Goal: Information Seeking & Learning: Learn about a topic

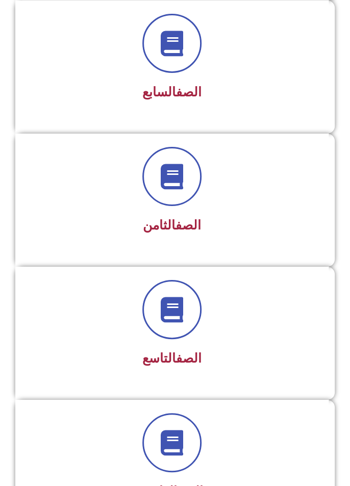
scroll to position [1069, 0]
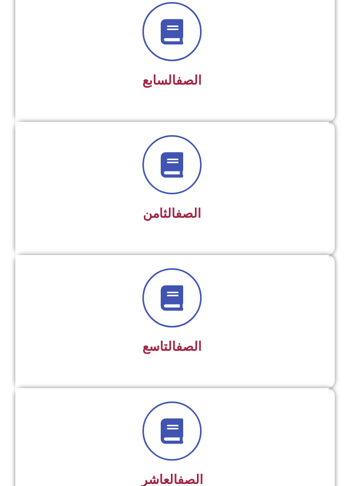
click at [291, 358] on div "الصف التاسع" at bounding box center [171, 321] width 313 height 133
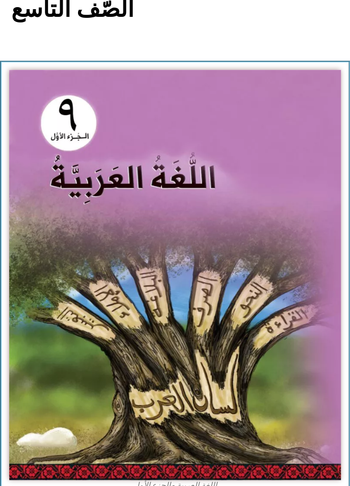
scroll to position [102, 0]
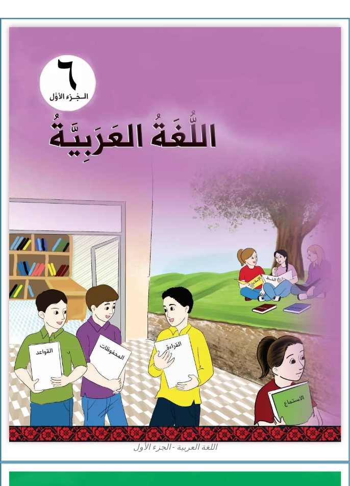
scroll to position [154, 0]
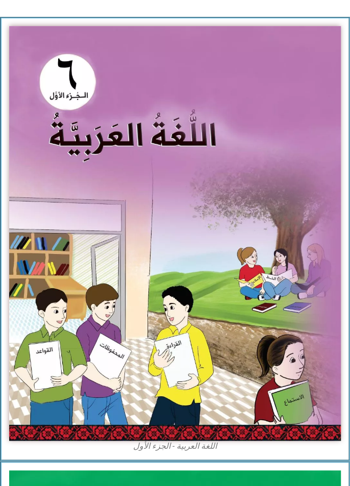
click at [213, 321] on img at bounding box center [174, 233] width 331 height 414
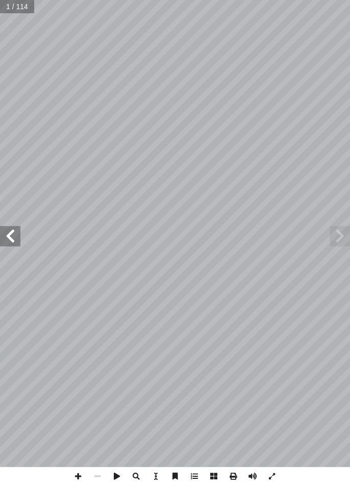
click at [13, 231] on span at bounding box center [10, 236] width 20 height 20
click at [17, 239] on span at bounding box center [10, 236] width 20 height 20
click at [8, 233] on span at bounding box center [10, 236] width 20 height 20
click at [16, 239] on span at bounding box center [10, 236] width 20 height 20
click at [19, 230] on span at bounding box center [10, 236] width 20 height 20
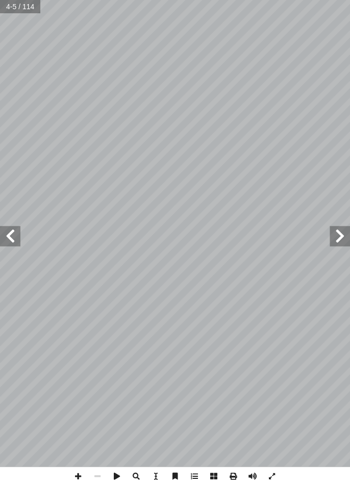
click at [11, 243] on span at bounding box center [10, 236] width 20 height 20
click at [17, 231] on span at bounding box center [10, 236] width 20 height 20
click at [12, 237] on span at bounding box center [10, 236] width 20 height 20
click at [4, 226] on span at bounding box center [10, 236] width 20 height 20
click at [16, 234] on span at bounding box center [10, 236] width 20 height 20
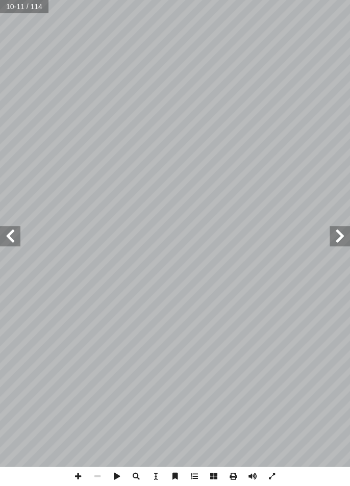
click at [5, 236] on span at bounding box center [10, 236] width 20 height 20
click at [8, 243] on span at bounding box center [10, 236] width 20 height 20
click at [12, 243] on span at bounding box center [10, 236] width 20 height 20
click at [14, 237] on span at bounding box center [10, 236] width 20 height 20
click at [11, 237] on span at bounding box center [10, 236] width 20 height 20
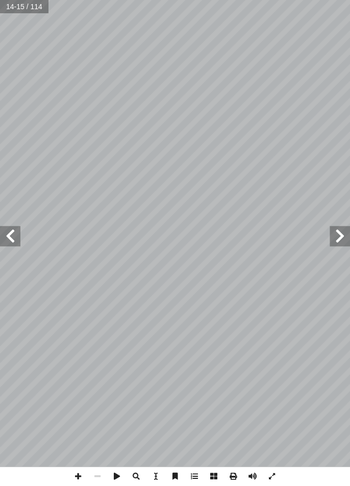
click at [13, 240] on span at bounding box center [10, 236] width 20 height 20
click at [4, 226] on span at bounding box center [10, 236] width 20 height 20
click at [14, 235] on span at bounding box center [10, 236] width 20 height 20
click at [13, 244] on span at bounding box center [10, 236] width 20 height 20
click at [11, 242] on span at bounding box center [10, 236] width 20 height 20
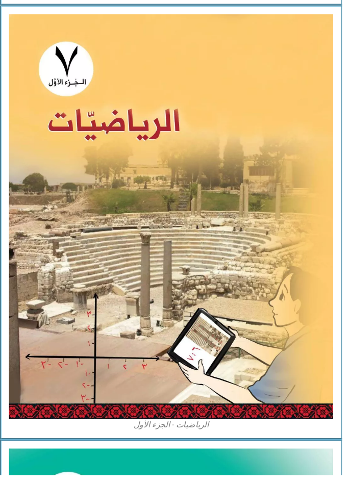
scroll to position [1050, -8]
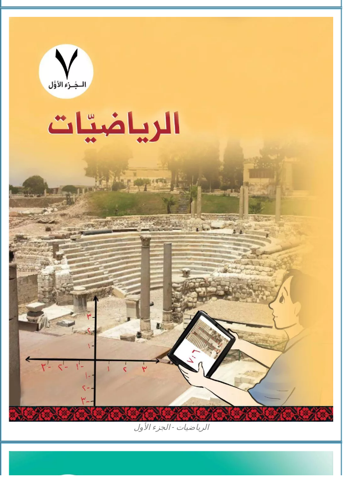
click at [102, 79] on img at bounding box center [174, 224] width 331 height 414
click at [161, 210] on img at bounding box center [174, 224] width 331 height 414
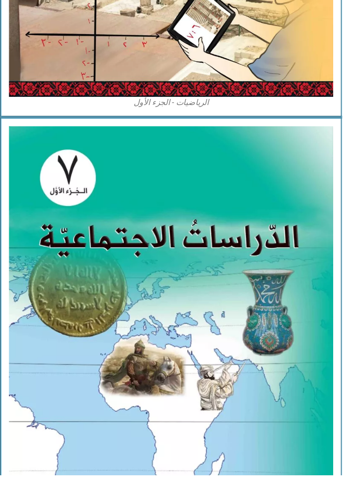
scroll to position [1382, -4]
click at [161, 292] on img at bounding box center [174, 335] width 331 height 413
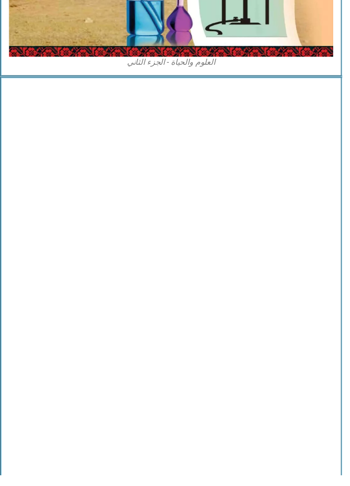
scroll to position [4513, -8]
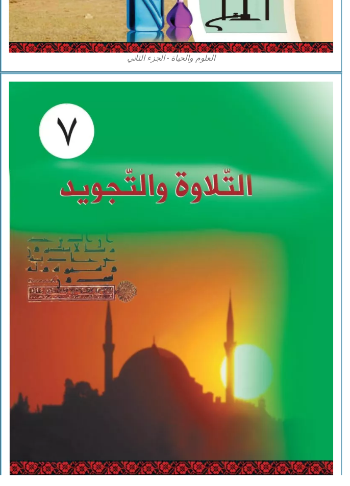
click at [244, 153] on img at bounding box center [174, 285] width 331 height 403
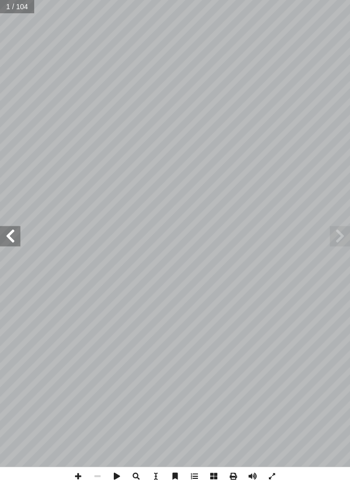
click at [17, 237] on span at bounding box center [10, 236] width 20 height 20
click at [17, 228] on span at bounding box center [10, 236] width 20 height 20
click at [9, 232] on span at bounding box center [10, 236] width 20 height 20
click at [18, 228] on span at bounding box center [10, 236] width 20 height 20
click at [13, 235] on span at bounding box center [10, 236] width 20 height 20
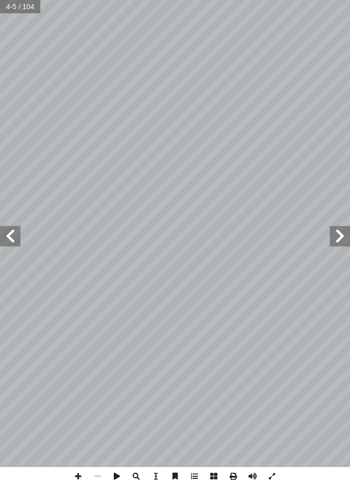
click at [7, 240] on span at bounding box center [10, 236] width 20 height 20
click at [11, 238] on span at bounding box center [10, 236] width 20 height 20
click at [19, 231] on span at bounding box center [10, 236] width 20 height 20
click at [13, 232] on span at bounding box center [10, 236] width 20 height 20
click at [16, 233] on span at bounding box center [10, 236] width 20 height 20
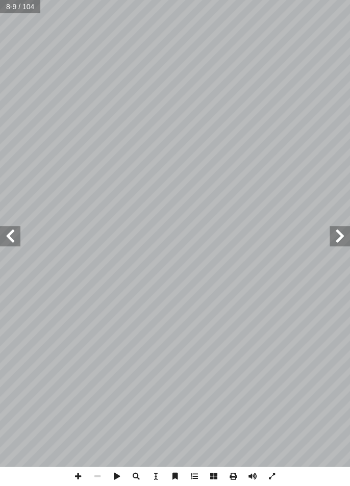
click at [14, 237] on span at bounding box center [10, 236] width 20 height 20
click at [18, 234] on span at bounding box center [10, 236] width 20 height 20
click at [17, 242] on span at bounding box center [10, 236] width 20 height 20
click at [15, 233] on span at bounding box center [10, 236] width 20 height 20
click at [17, 237] on span at bounding box center [10, 236] width 20 height 20
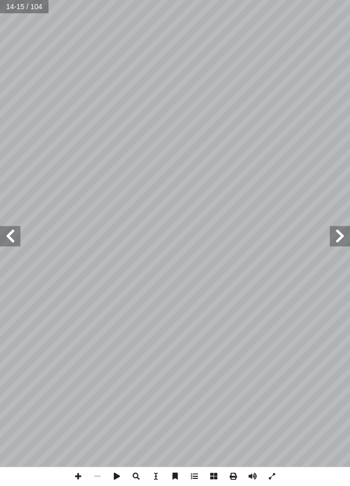
click at [15, 234] on span at bounding box center [10, 236] width 20 height 20
click at [17, 233] on span at bounding box center [10, 236] width 20 height 20
click at [14, 243] on span at bounding box center [10, 236] width 20 height 20
click at [16, 233] on span at bounding box center [10, 236] width 20 height 20
click at [19, 236] on span at bounding box center [10, 236] width 20 height 20
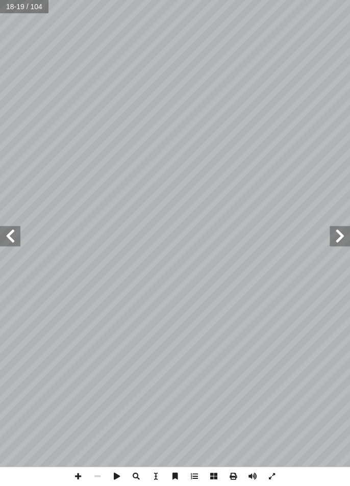
click at [16, 235] on span at bounding box center [10, 236] width 20 height 20
click at [346, 226] on span at bounding box center [339, 236] width 20 height 20
click at [11, 238] on span at bounding box center [10, 236] width 20 height 20
click at [15, 236] on span at bounding box center [10, 236] width 20 height 20
click at [17, 235] on span at bounding box center [10, 236] width 20 height 20
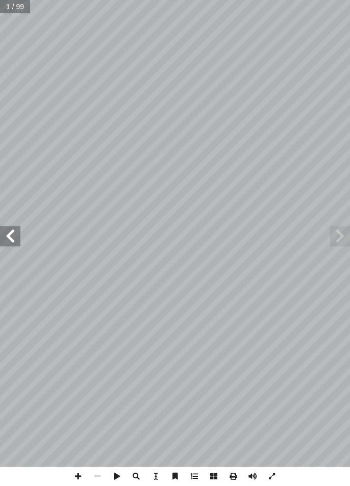
click at [18, 236] on span at bounding box center [10, 236] width 20 height 20
click at [17, 236] on span at bounding box center [10, 236] width 20 height 20
click at [3, 235] on span at bounding box center [10, 236] width 20 height 20
click at [16, 242] on span at bounding box center [10, 236] width 20 height 20
click at [13, 245] on span at bounding box center [10, 236] width 20 height 20
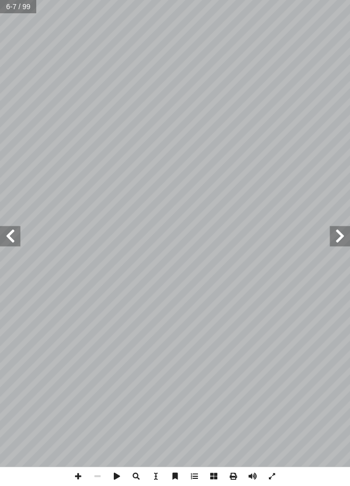
click at [16, 245] on span at bounding box center [10, 236] width 20 height 20
click at [18, 245] on span at bounding box center [10, 236] width 20 height 20
click at [17, 244] on span at bounding box center [10, 236] width 20 height 20
click at [17, 245] on span at bounding box center [10, 236] width 20 height 20
click at [16, 245] on span at bounding box center [10, 236] width 20 height 20
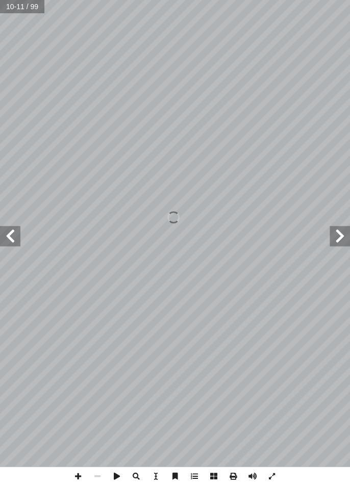
click at [18, 236] on span at bounding box center [10, 236] width 20 height 20
click at [16, 233] on span at bounding box center [10, 236] width 20 height 20
click at [18, 243] on span at bounding box center [10, 236] width 20 height 20
click at [16, 243] on span at bounding box center [10, 236] width 20 height 20
click at [16, 241] on span at bounding box center [10, 236] width 20 height 20
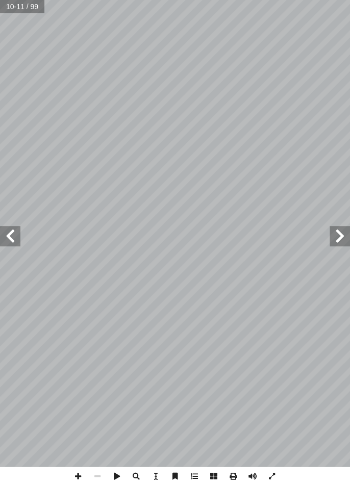
click at [14, 241] on span at bounding box center [10, 236] width 20 height 20
click at [17, 237] on span at bounding box center [10, 236] width 20 height 20
click at [20, 242] on span at bounding box center [10, 236] width 20 height 20
click at [15, 234] on span at bounding box center [10, 236] width 20 height 20
click at [15, 233] on span at bounding box center [10, 236] width 20 height 20
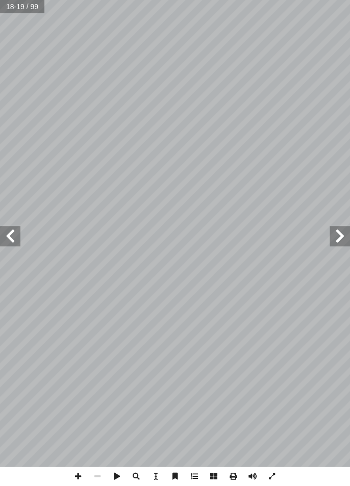
click at [14, 231] on span at bounding box center [10, 236] width 20 height 20
click at [11, 235] on span at bounding box center [10, 236] width 20 height 20
click at [15, 227] on span at bounding box center [10, 236] width 20 height 20
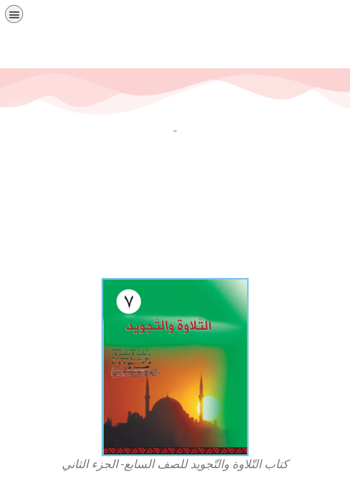
click at [221, 306] on img at bounding box center [174, 367] width 147 height 178
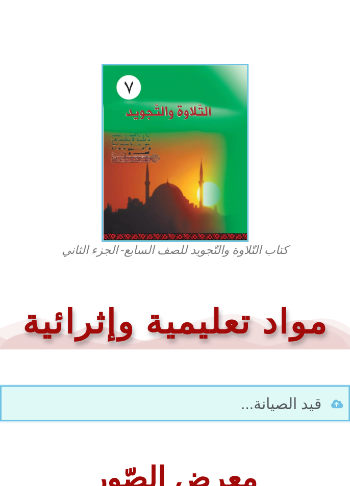
scroll to position [235, 0]
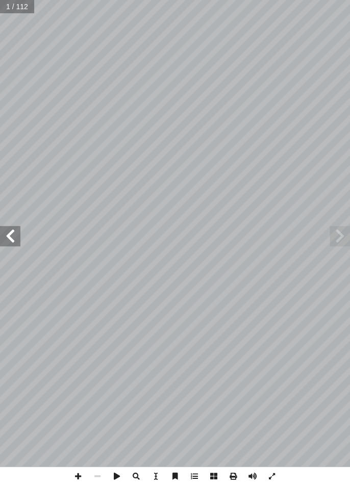
click at [18, 230] on span at bounding box center [10, 236] width 20 height 20
click at [12, 229] on span at bounding box center [10, 236] width 20 height 20
click at [12, 242] on span at bounding box center [10, 236] width 20 height 20
click at [10, 235] on span at bounding box center [10, 236] width 20 height 20
click at [7, 236] on span at bounding box center [10, 236] width 20 height 20
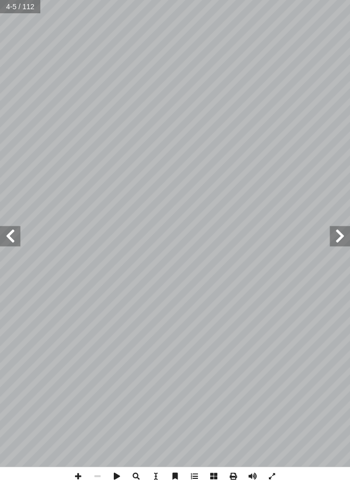
click at [18, 236] on span at bounding box center [10, 236] width 20 height 20
click at [12, 228] on span at bounding box center [10, 236] width 20 height 20
click at [7, 235] on span at bounding box center [10, 236] width 20 height 20
click at [12, 230] on span at bounding box center [10, 236] width 20 height 20
click at [15, 226] on span at bounding box center [10, 236] width 20 height 20
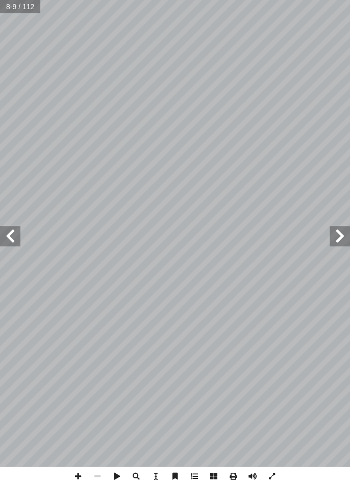
click at [4, 238] on span at bounding box center [10, 236] width 20 height 20
click at [337, 241] on span at bounding box center [339, 236] width 20 height 20
click at [336, 234] on span at bounding box center [339, 236] width 20 height 20
click at [331, 237] on span at bounding box center [339, 236] width 20 height 20
click at [338, 227] on span at bounding box center [339, 236] width 20 height 20
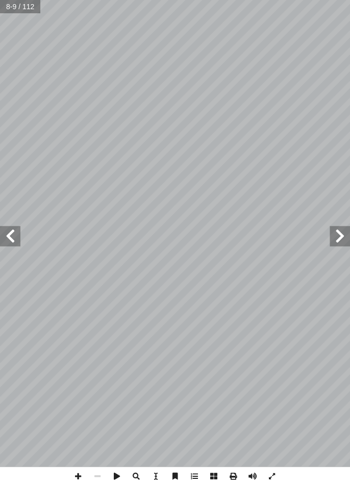
click at [7, 232] on span at bounding box center [10, 236] width 20 height 20
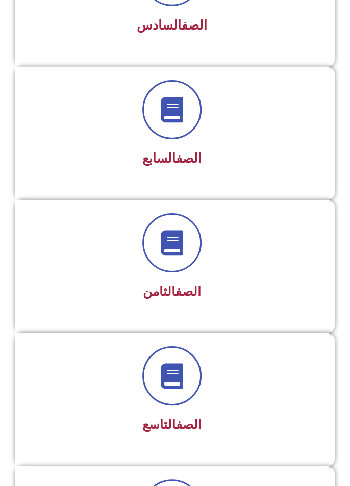
scroll to position [991, 0]
click at [249, 142] on div "الصف السابع" at bounding box center [172, 126] width 286 height 91
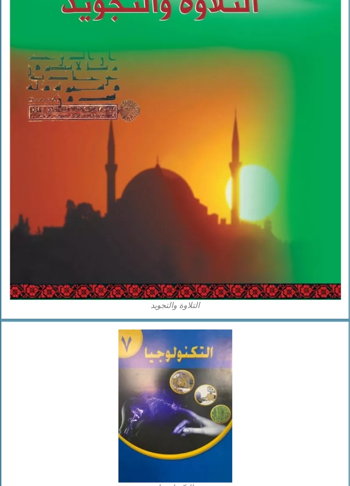
scroll to position [4698, 0]
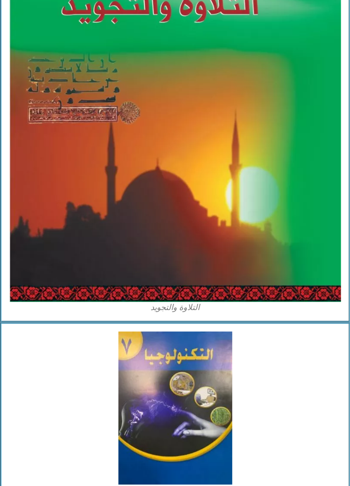
click at [207, 407] on img at bounding box center [175, 407] width 114 height 153
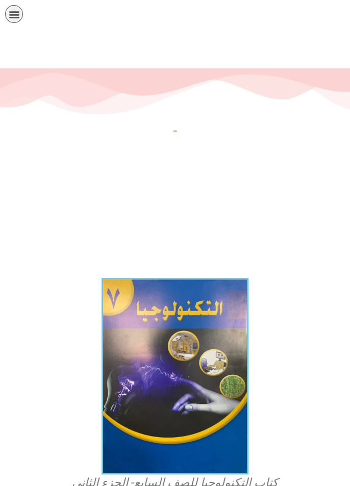
click at [186, 341] on img at bounding box center [174, 376] width 147 height 196
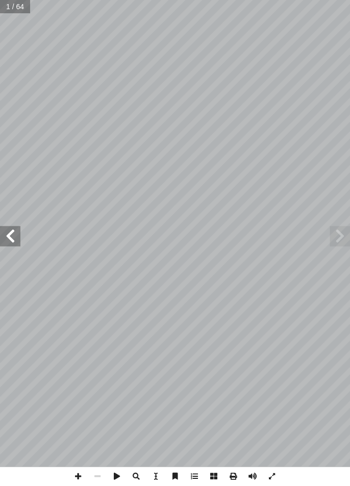
click at [9, 234] on span at bounding box center [10, 236] width 20 height 20
click at [8, 237] on span at bounding box center [10, 236] width 20 height 20
click at [1, 237] on span at bounding box center [10, 236] width 20 height 20
click at [19, 235] on span at bounding box center [10, 236] width 20 height 20
click at [20, 243] on span at bounding box center [10, 236] width 20 height 20
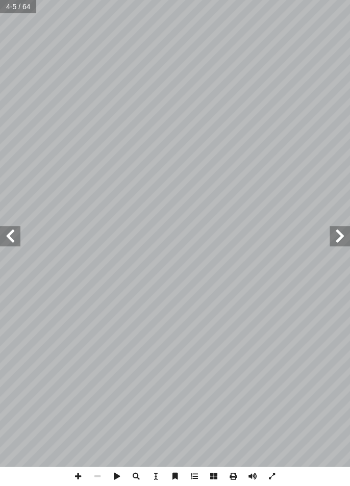
click at [5, 242] on span at bounding box center [10, 236] width 20 height 20
click at [13, 233] on span at bounding box center [10, 236] width 20 height 20
click at [7, 238] on span at bounding box center [10, 236] width 20 height 20
click at [338, 242] on span at bounding box center [339, 236] width 20 height 20
click at [15, 226] on span at bounding box center [10, 236] width 20 height 20
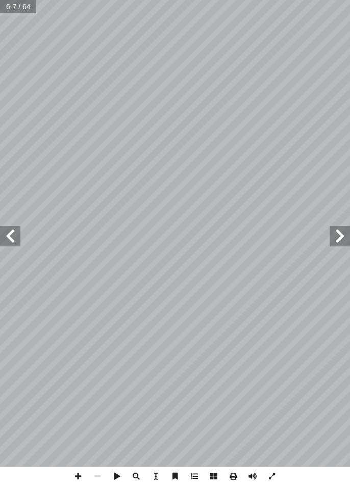
click at [11, 234] on span at bounding box center [10, 236] width 20 height 20
